Goal: Obtain resource: Download file/media

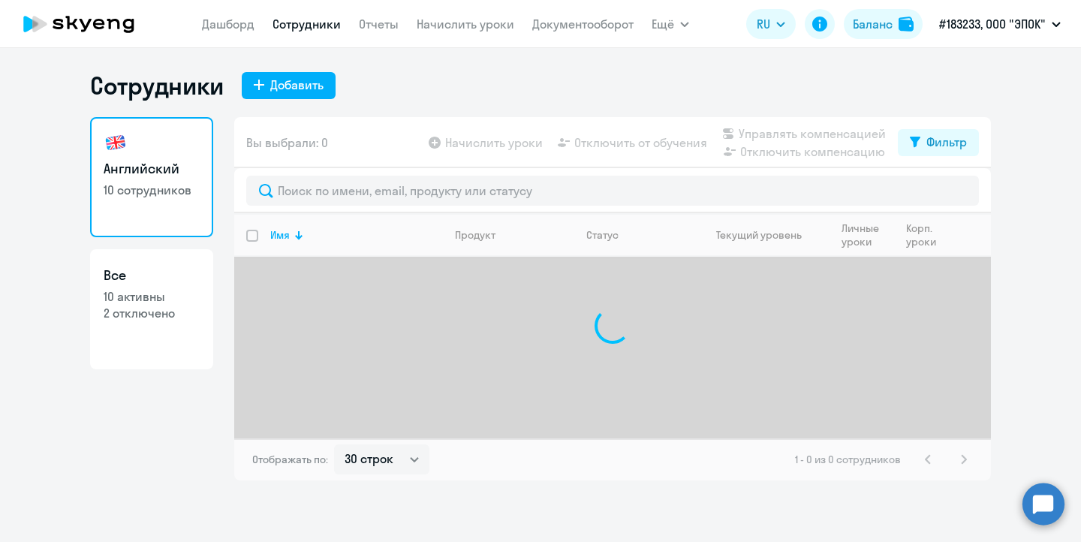
select select "30"
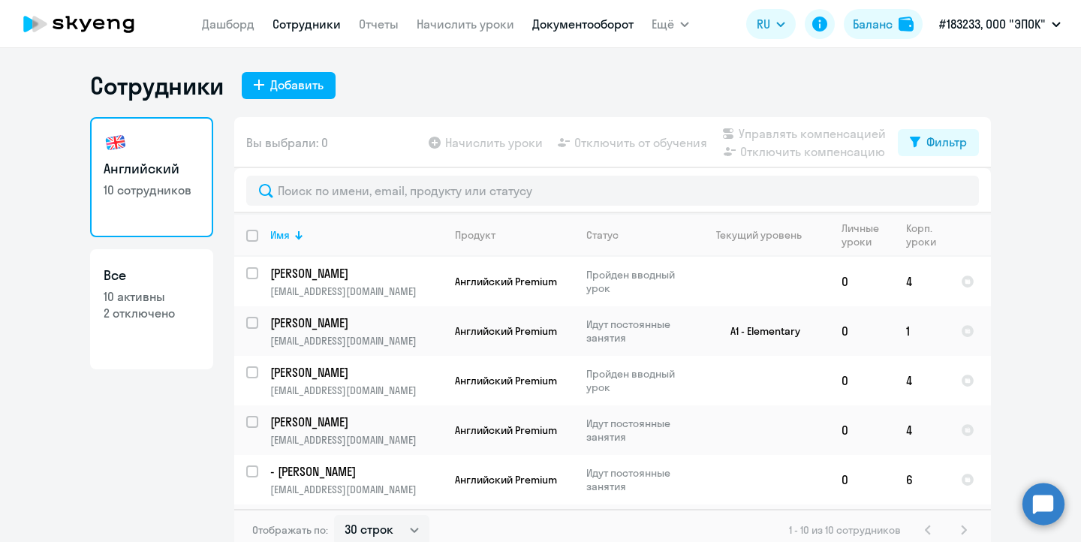
click at [575, 23] on link "Документооборот" at bounding box center [582, 24] width 101 height 15
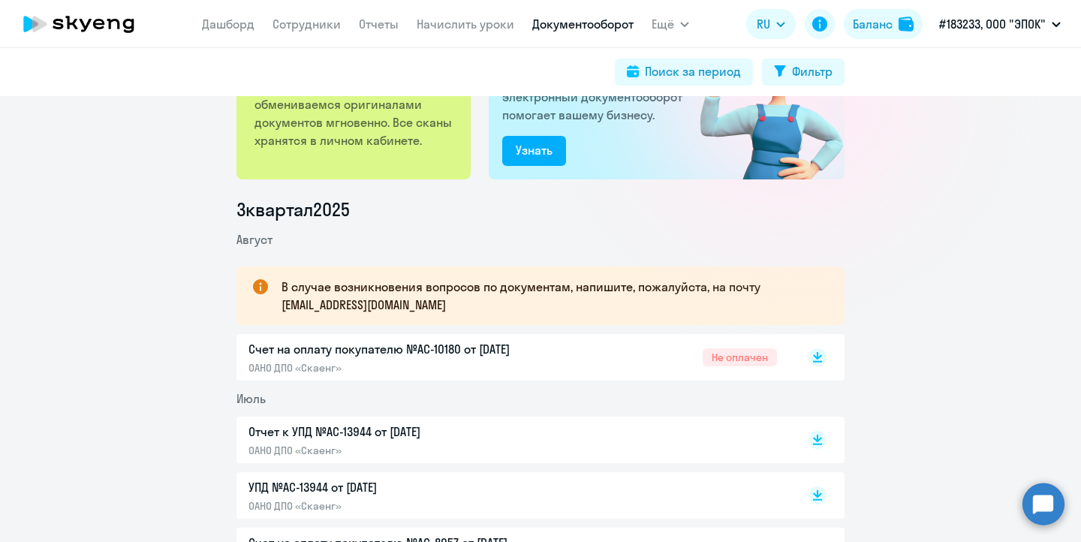
scroll to position [108, 0]
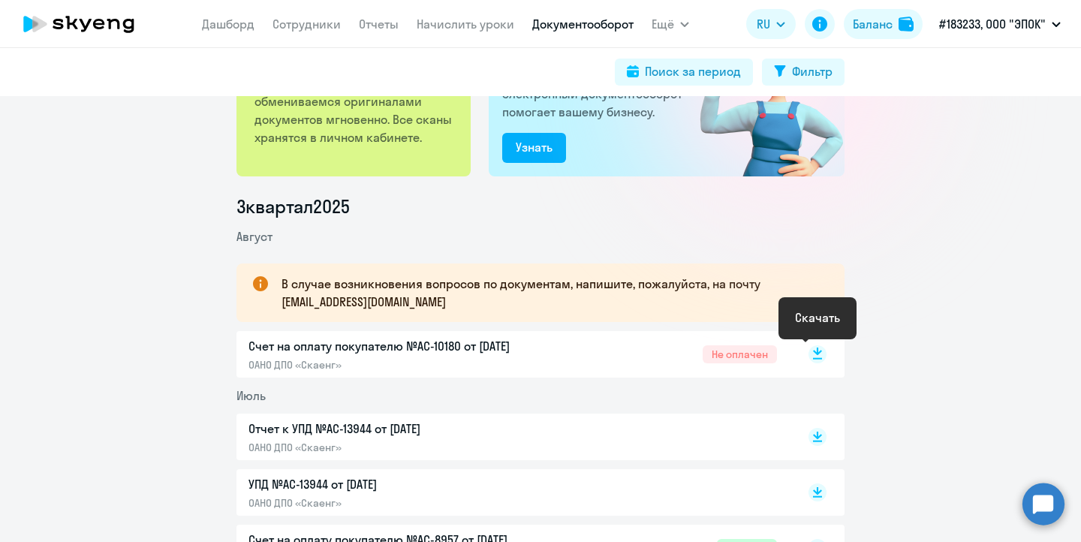
click at [815, 354] on rect at bounding box center [818, 354] width 18 height 18
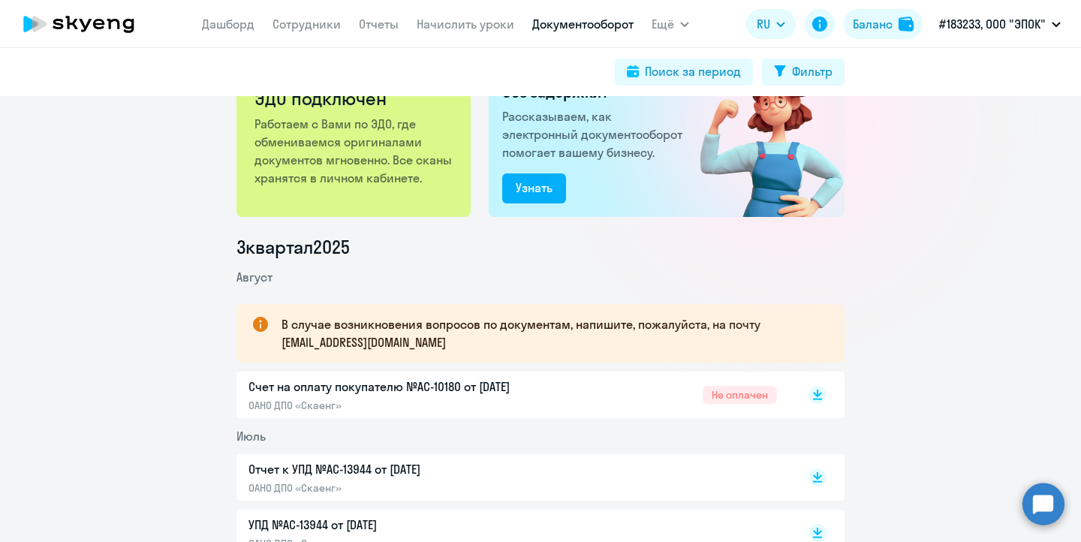
scroll to position [0, 0]
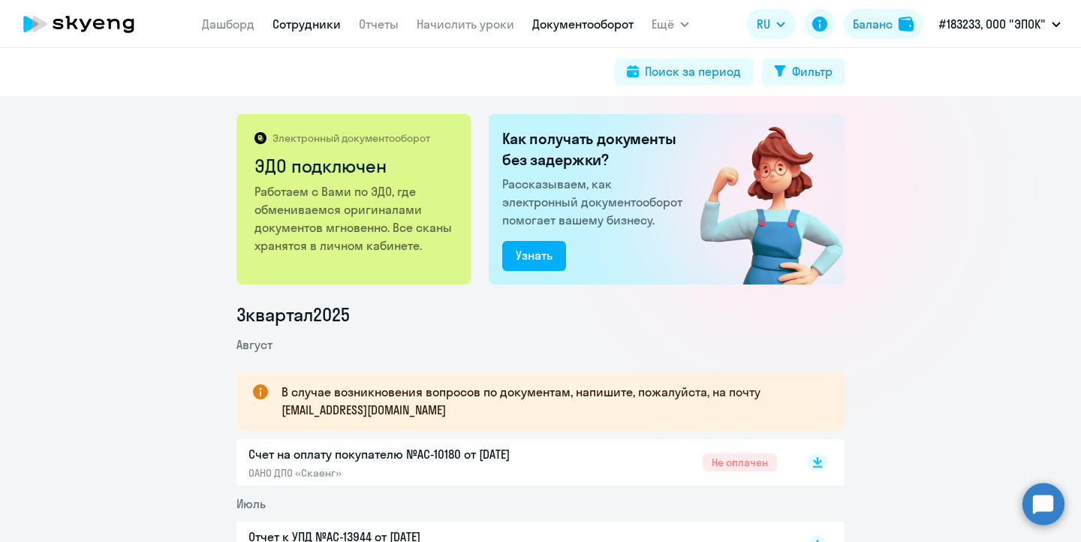
click at [302, 28] on link "Сотрудники" at bounding box center [307, 24] width 68 height 15
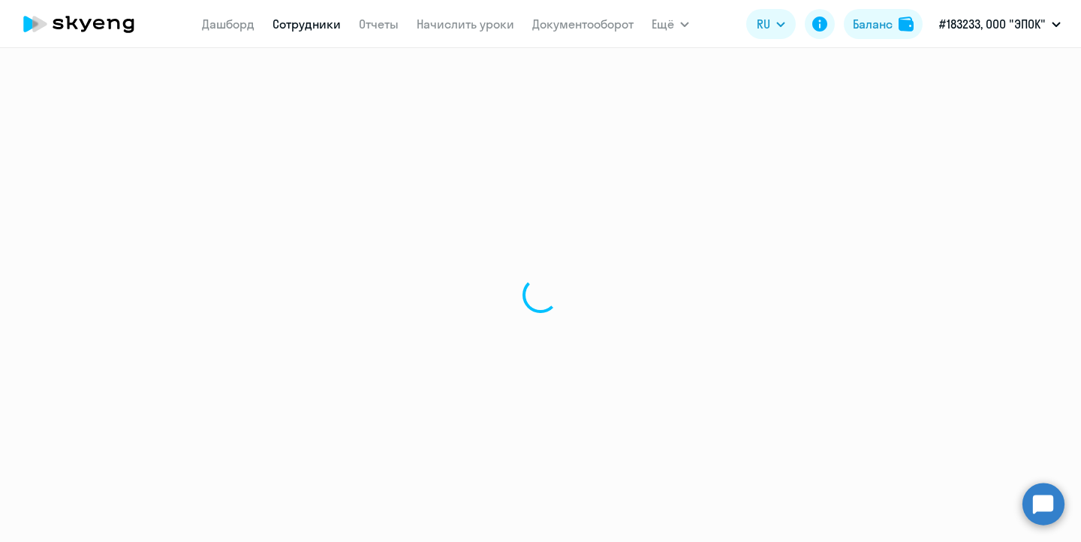
select select "30"
